Goal: Communication & Community: Answer question/provide support

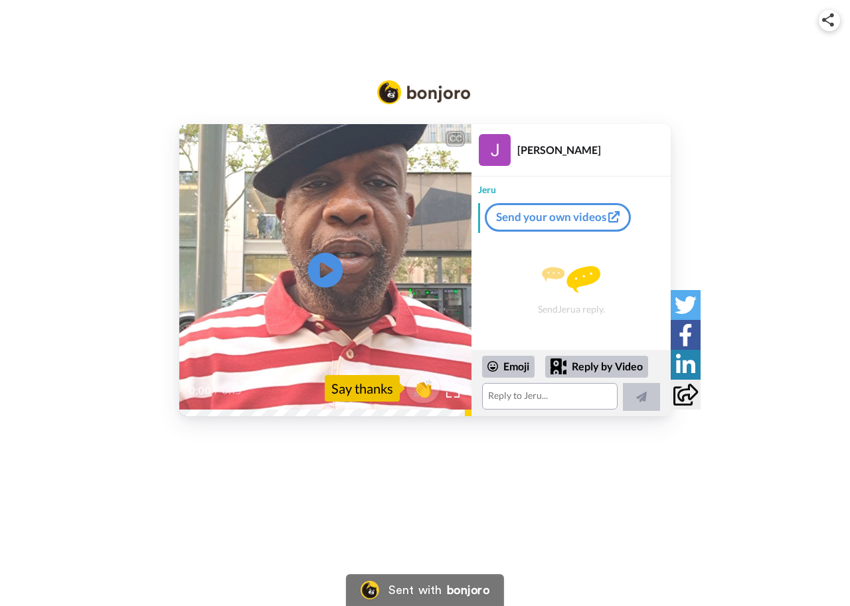
click at [314, 266] on icon at bounding box center [325, 270] width 35 height 35
click at [422, 393] on span "👏" at bounding box center [424, 388] width 42 height 27
click at [550, 396] on textarea "👏" at bounding box center [550, 396] width 136 height 27
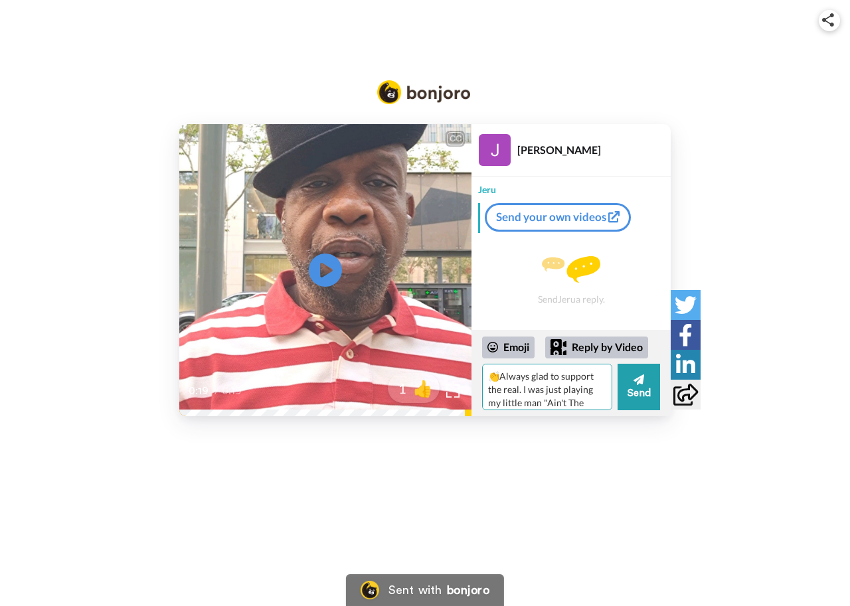
scroll to position [13, 0]
click at [579, 404] on textarea "👏Always glad to support the real. I was just playing my little man "Ain't The D…" at bounding box center [547, 387] width 130 height 46
type textarea "👏Always glad to support the real. I was just playing my little man "Ain't The D…"
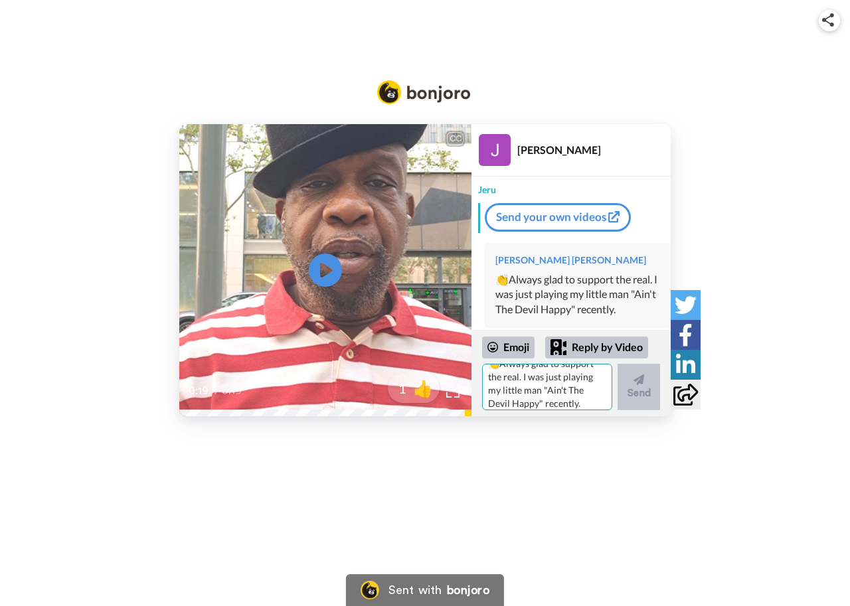
scroll to position [0, 0]
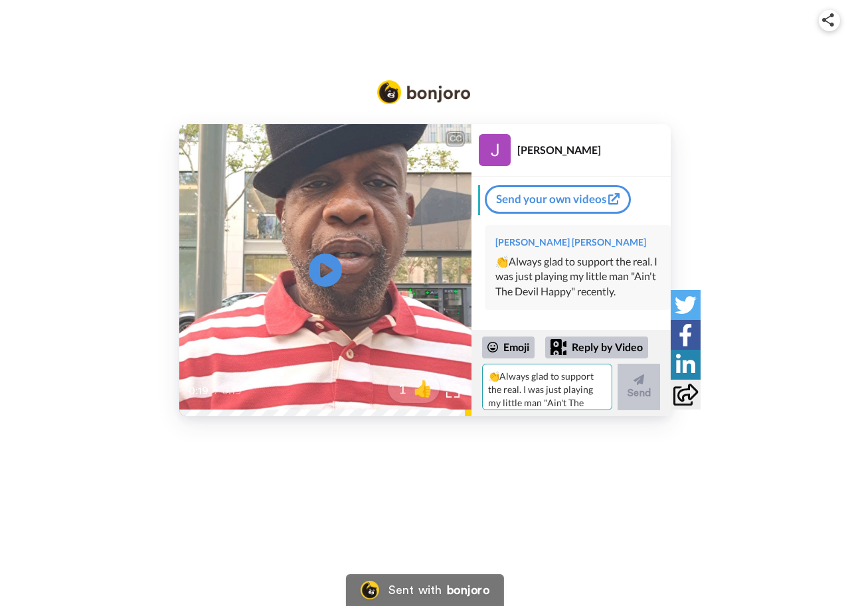
click at [579, 404] on textarea "👏Always glad to support the real. I was just playing my little man "Ain't The D…" at bounding box center [547, 387] width 130 height 46
type textarea "Keep rising Jeru!"
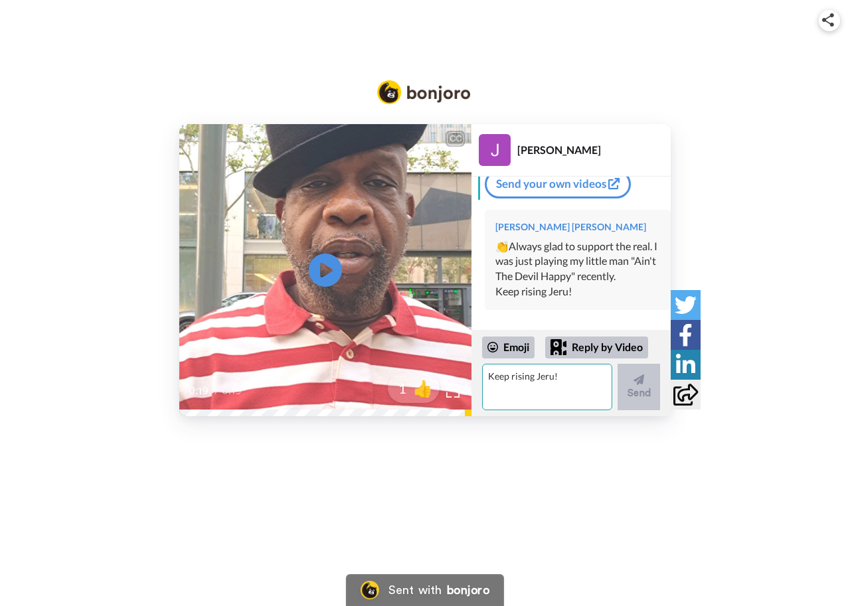
scroll to position [48, 0]
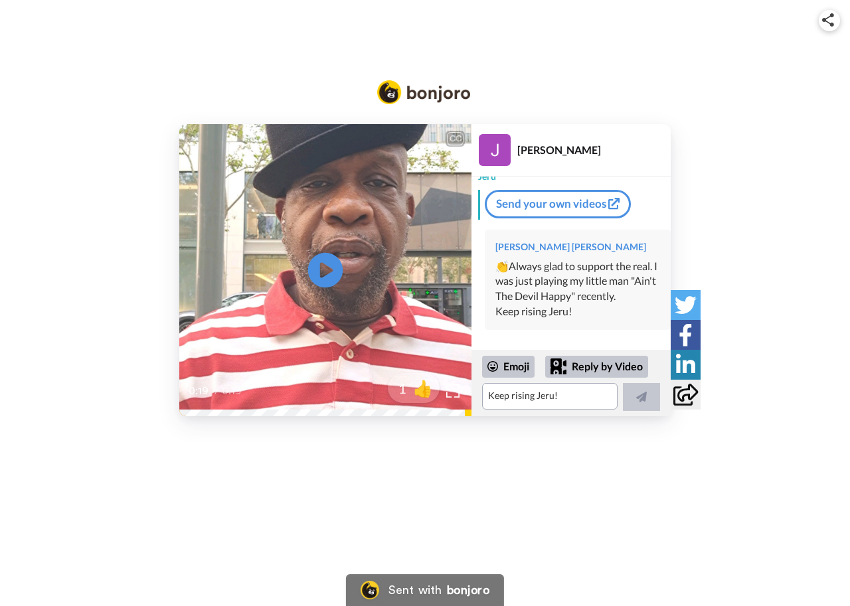
click at [335, 274] on icon at bounding box center [325, 270] width 35 height 35
click at [251, 359] on span "[PERSON_NAME] is your brother [PERSON_NAME] saying thank you for the support." at bounding box center [326, 365] width 280 height 29
click at [186, 388] on div "0:03 / 0:19" at bounding box center [325, 396] width 292 height 28
click at [330, 275] on icon "Play/Pause" at bounding box center [325, 270] width 35 height 63
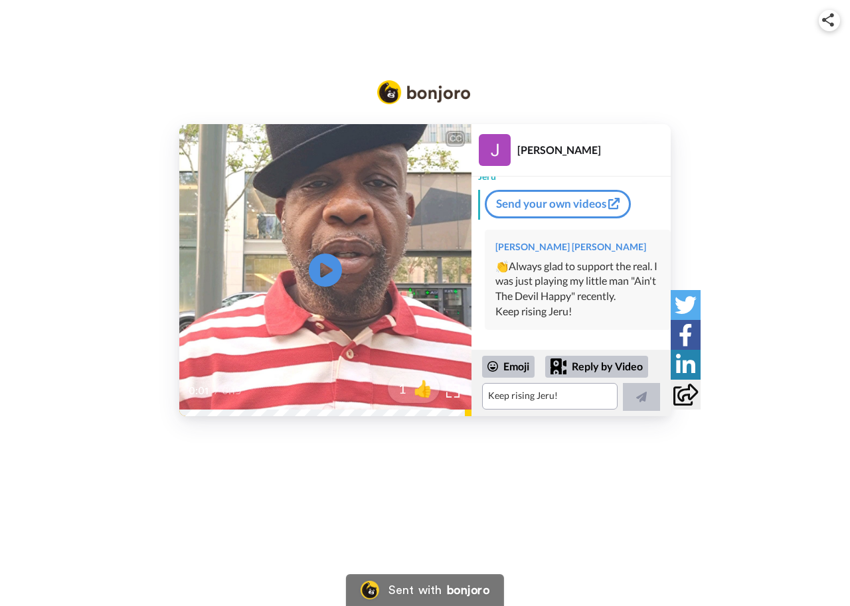
click at [183, 409] on div "0:01 / 0:19" at bounding box center [325, 396] width 292 height 28
click at [186, 410] on div "0:03 / 0:19" at bounding box center [325, 396] width 292 height 28
click at [191, 318] on video at bounding box center [325, 270] width 292 height 292
click at [331, 274] on icon at bounding box center [325, 270] width 35 height 35
click at [331, 274] on icon "Play/Pause" at bounding box center [325, 270] width 35 height 63
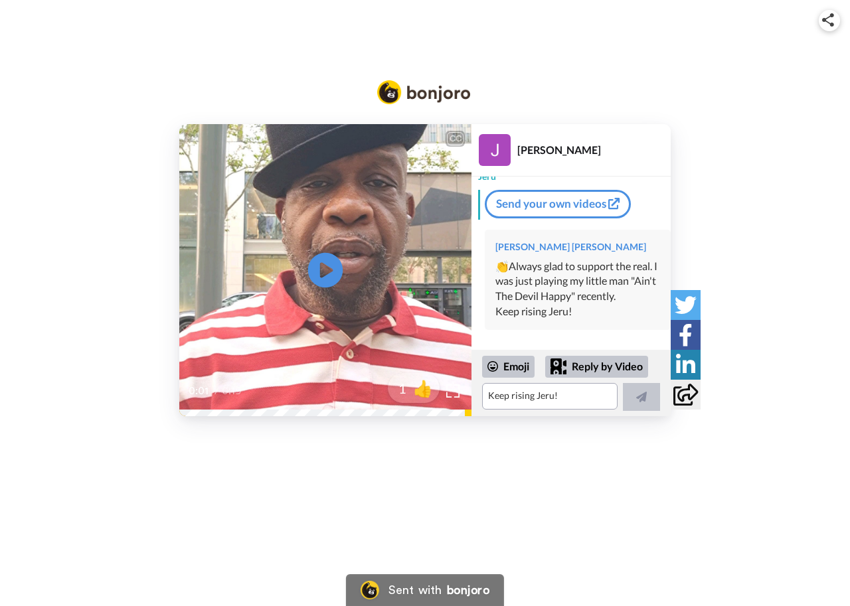
click at [325, 271] on icon "Play/Pause" at bounding box center [325, 270] width 35 height 63
click at [678, 396] on icon at bounding box center [686, 395] width 25 height 22
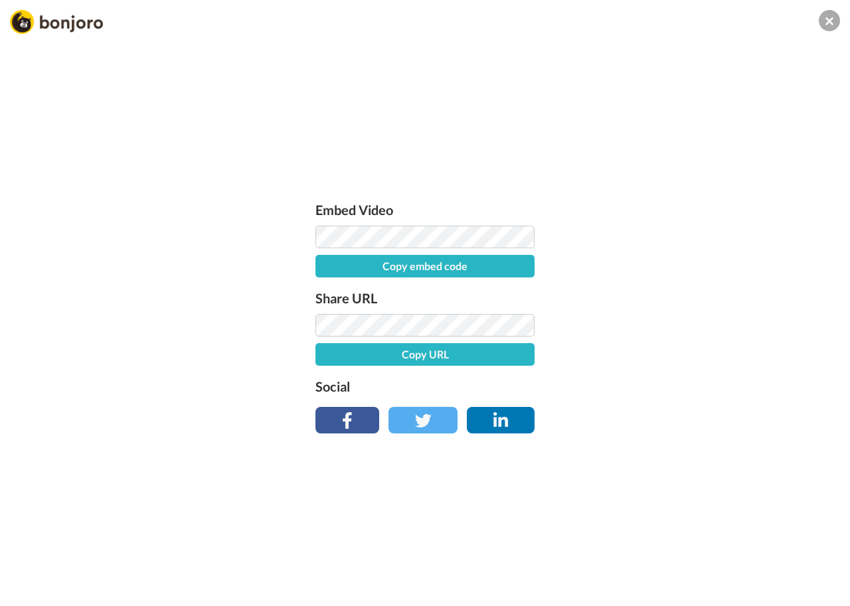
click at [412, 352] on button "Copy URL" at bounding box center [425, 354] width 219 height 23
